Goal: Navigation & Orientation: Find specific page/section

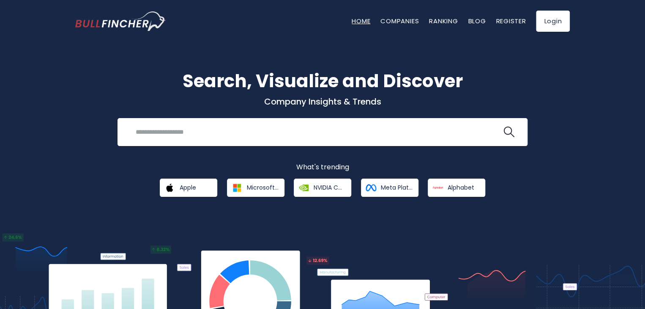
click at [363, 21] on link "Home" at bounding box center [361, 20] width 19 height 9
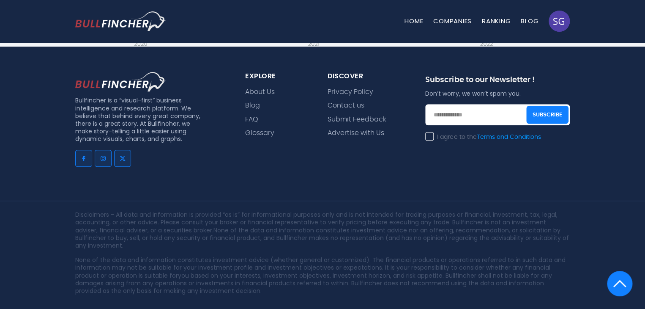
scroll to position [1948, 0]
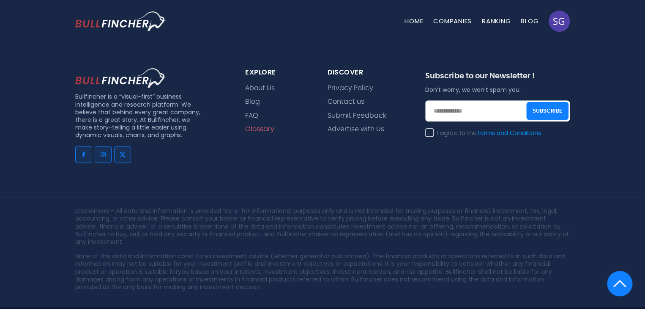
click at [266, 125] on link "Glossary" at bounding box center [259, 129] width 29 height 8
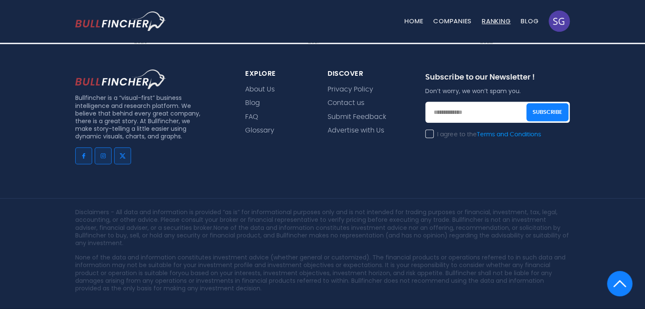
click at [494, 19] on link "Ranking" at bounding box center [496, 20] width 29 height 9
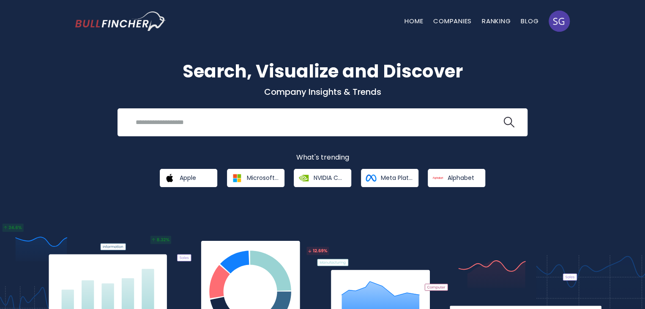
scroll to position [0, 0]
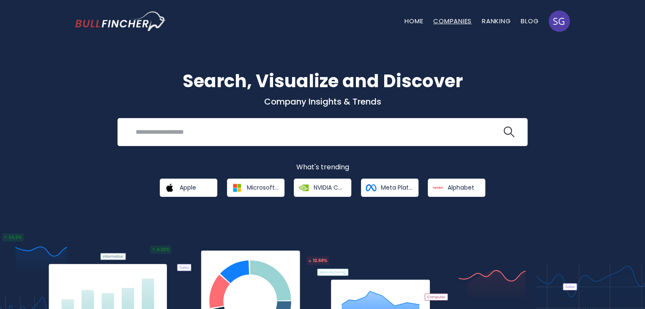
click at [461, 21] on link "Companies" at bounding box center [452, 20] width 38 height 9
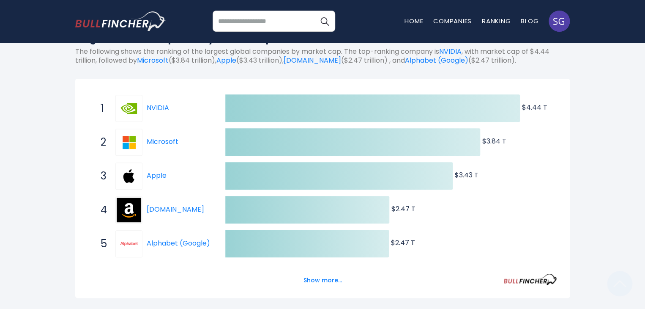
scroll to position [169, 0]
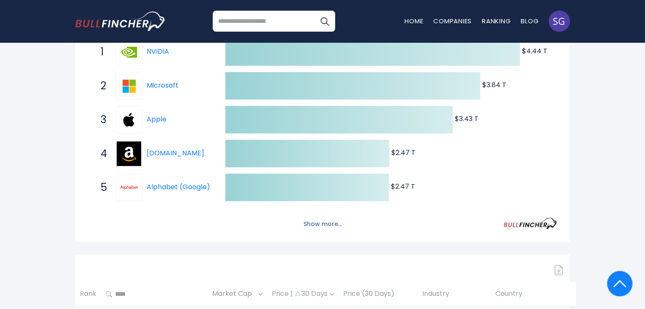
click at [323, 225] on button "Show more..." at bounding box center [322, 224] width 49 height 14
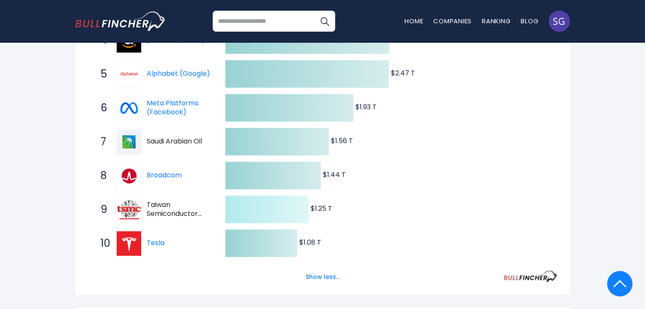
scroll to position [296, 0]
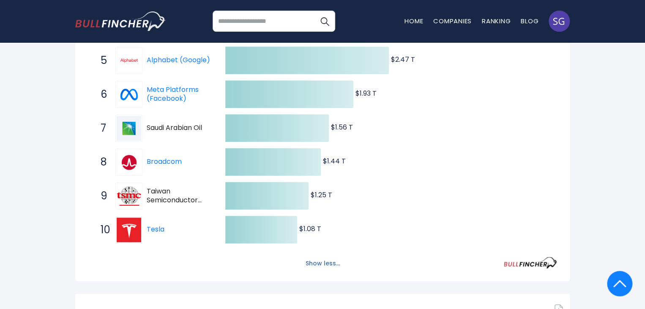
click at [316, 264] on button "Show less..." at bounding box center [323, 263] width 44 height 14
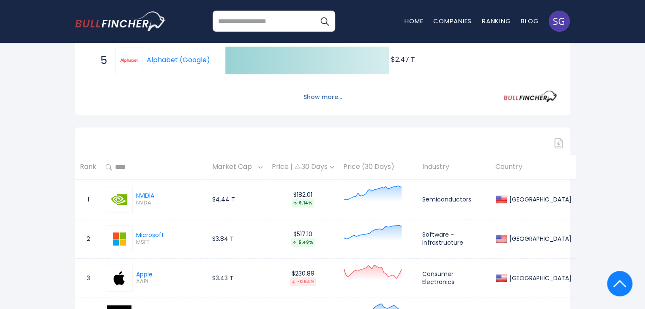
click at [328, 98] on button "Show more..." at bounding box center [322, 97] width 49 height 14
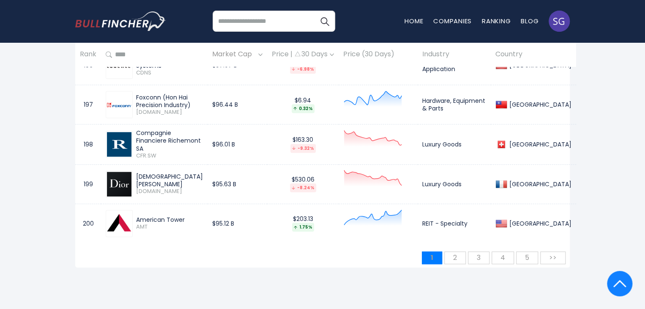
scroll to position [8329, 0]
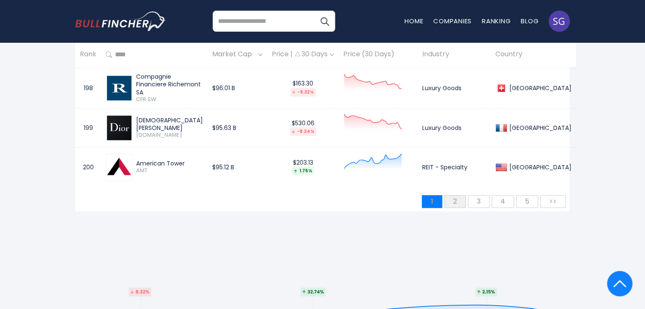
click at [464, 195] on button "2" at bounding box center [455, 201] width 22 height 13
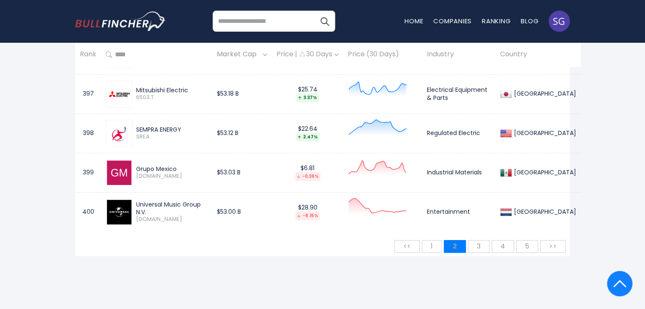
scroll to position [8284, 0]
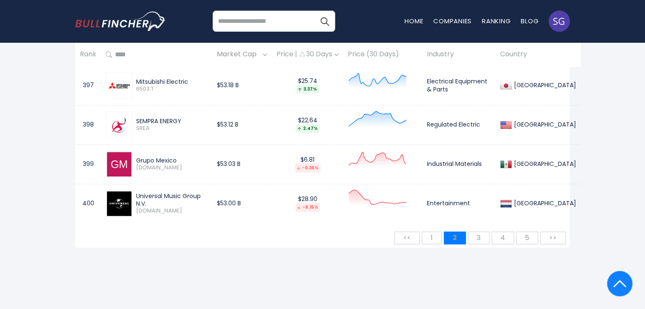
drag, startPoint x: 475, startPoint y: 217, endPoint x: 465, endPoint y: 214, distance: 10.8
click at [474, 230] on span "3" at bounding box center [479, 237] width 12 height 14
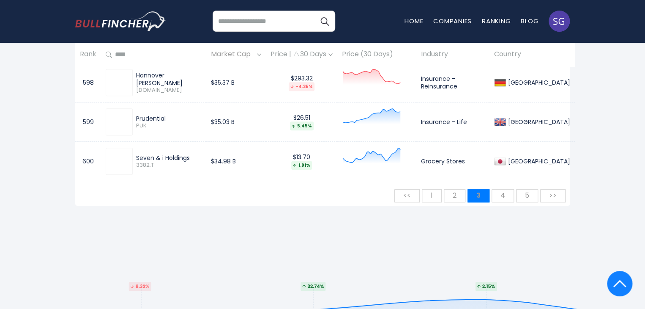
scroll to position [8368, 0]
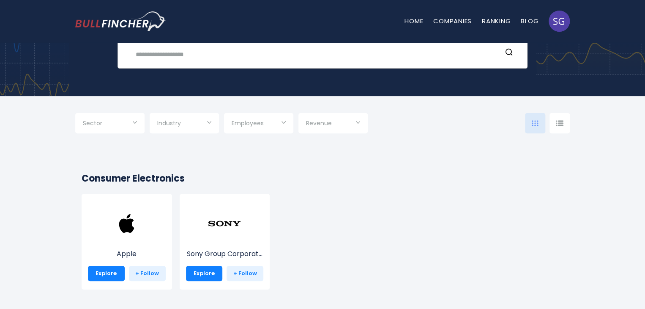
scroll to position [85, 0]
